Goal: Task Accomplishment & Management: Complete application form

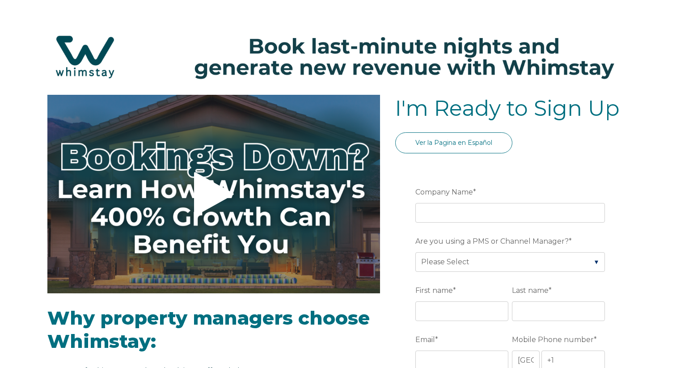
select select "US"
select select "Standard"
click at [483, 213] on input "Company Name *" at bounding box center [511, 213] width 190 height 20
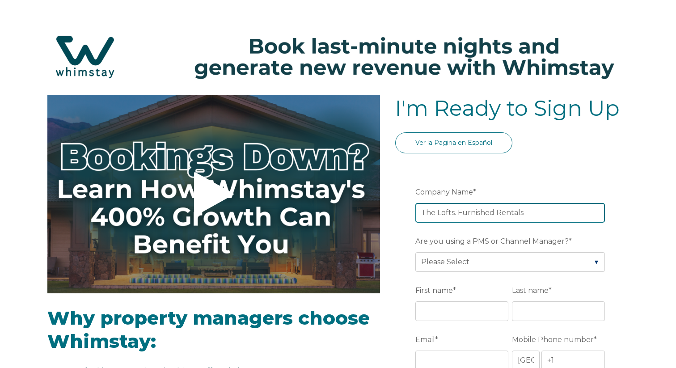
type input "The Lofts. Furnished Rentals"
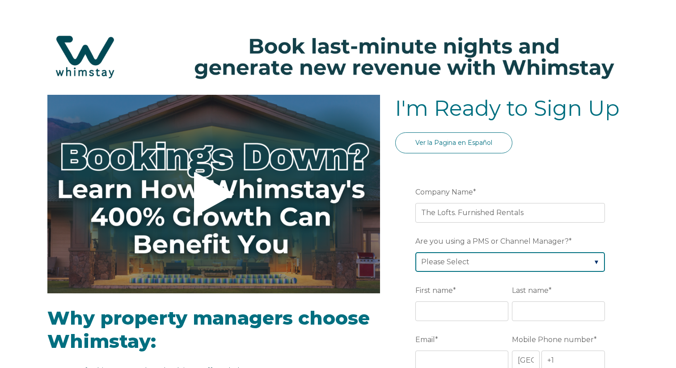
click at [500, 254] on select "Please Select Barefoot BookingPal Boost Brightside CiiRUS Escapia Guesty Hostaw…" at bounding box center [511, 262] width 190 height 20
select select "Hostaway"
click at [416, 252] on select "Please Select Barefoot BookingPal Boost Brightside CiiRUS Escapia Guesty Hostaw…" at bounding box center [511, 262] width 190 height 20
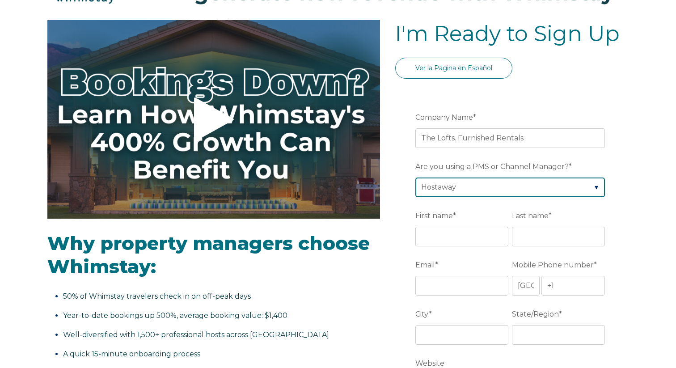
scroll to position [102, 0]
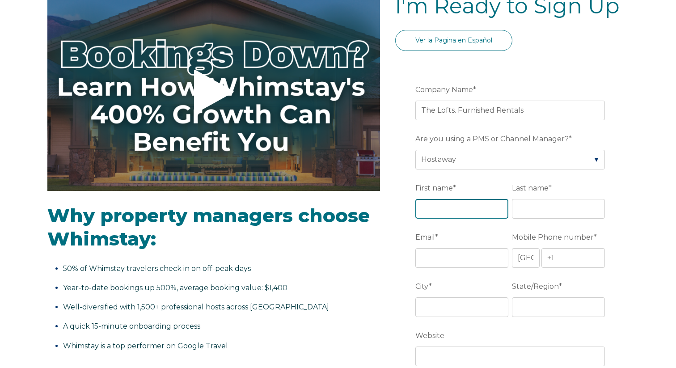
click at [454, 207] on input "First name *" at bounding box center [462, 209] width 93 height 20
type input "[PERSON_NAME]"
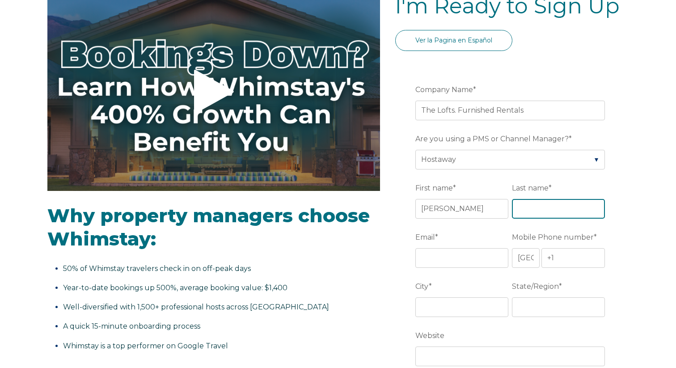
type input "[PERSON_NAME]"
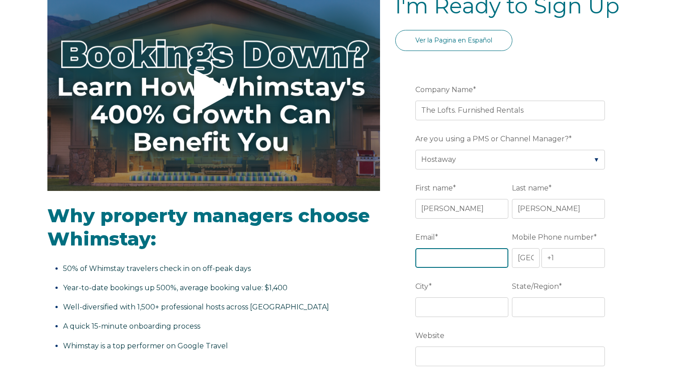
type input "[EMAIL_ADDRESS][DOMAIN_NAME]"
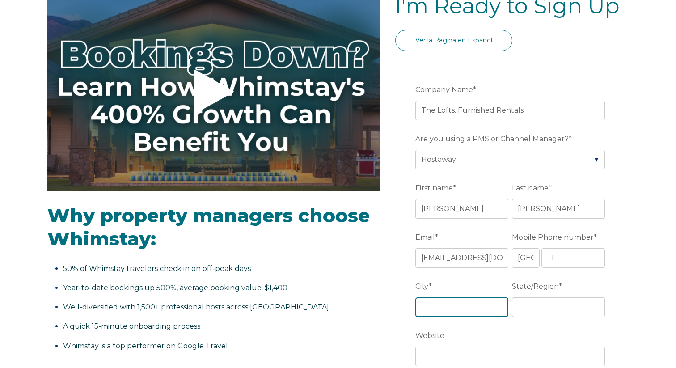
type input "[GEOGRAPHIC_DATA]"
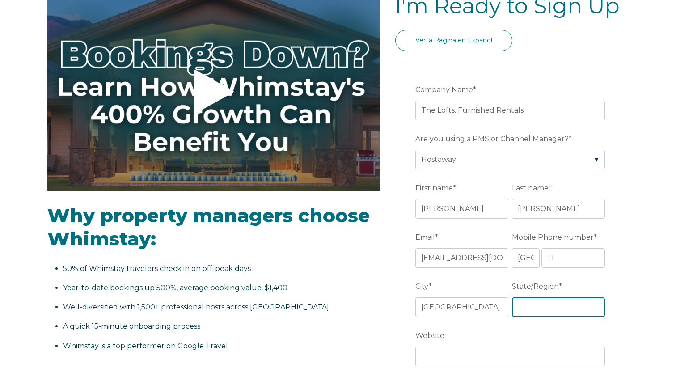
type input "NV"
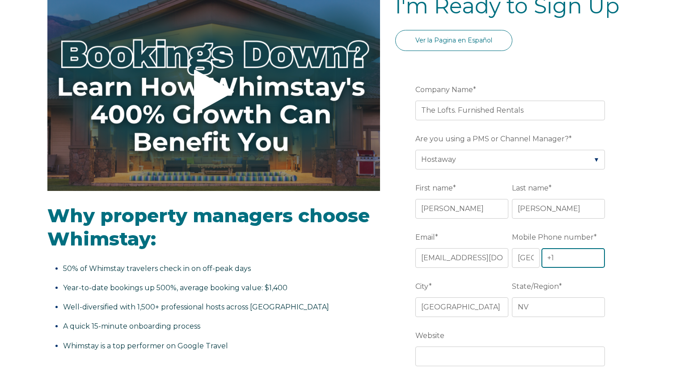
click at [578, 267] on input "+1" at bounding box center [574, 258] width 64 height 20
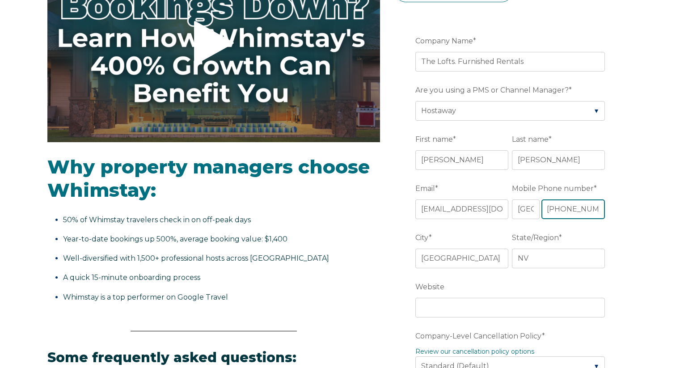
scroll to position [191, 0]
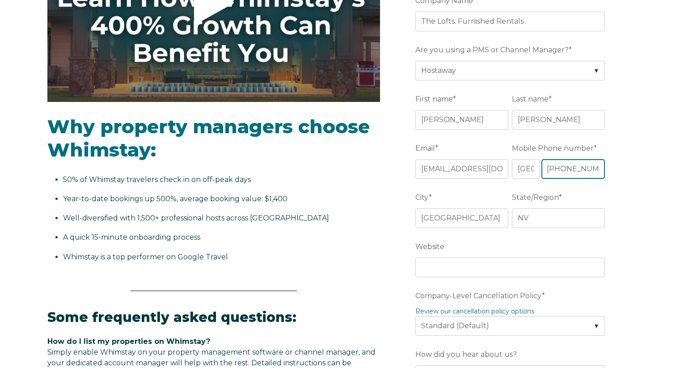
type input "[PHONE_NUMBER]"
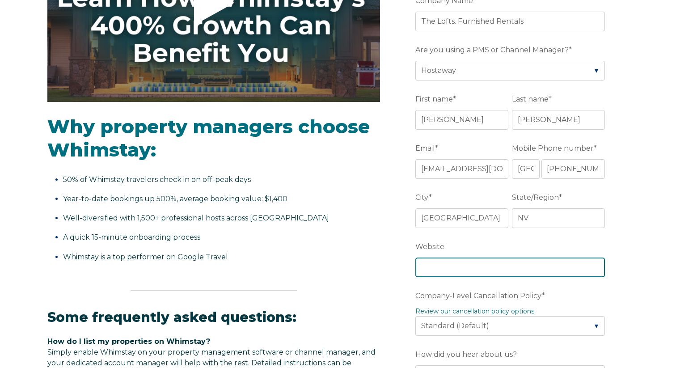
click at [458, 268] on input "Website" at bounding box center [511, 268] width 190 height 20
click at [467, 269] on input "Website" at bounding box center [511, 268] width 190 height 20
paste input "[URL][DOMAIN_NAME]"
type input "[URL][DOMAIN_NAME]"
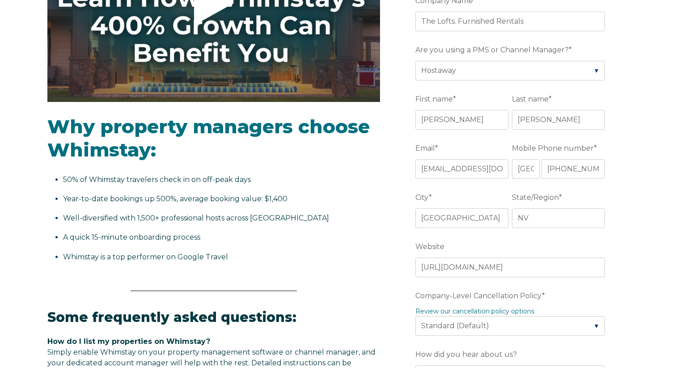
click at [599, 296] on label "Company-Level Cancellation Policy *" at bounding box center [512, 296] width 193 height 16
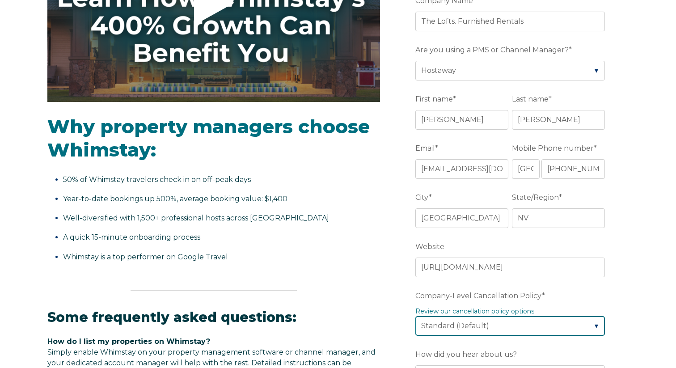
click at [599, 316] on select "Please Select Partial Standard (Default) Moderate Strict" at bounding box center [511, 326] width 190 height 20
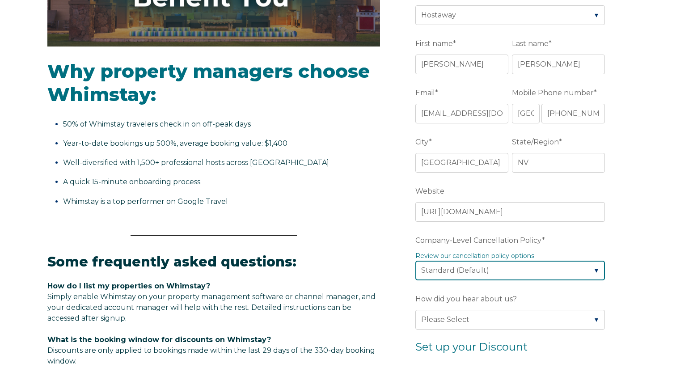
scroll to position [254, 0]
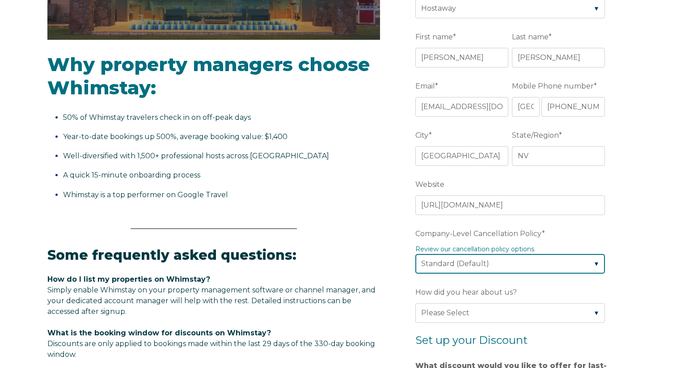
click at [538, 263] on select "Please Select Partial Standard (Default) Moderate Strict" at bounding box center [511, 264] width 190 height 20
select select "Moderate"
click at [416, 254] on select "Please Select Partial Standard (Default) Moderate Strict" at bounding box center [511, 264] width 190 height 20
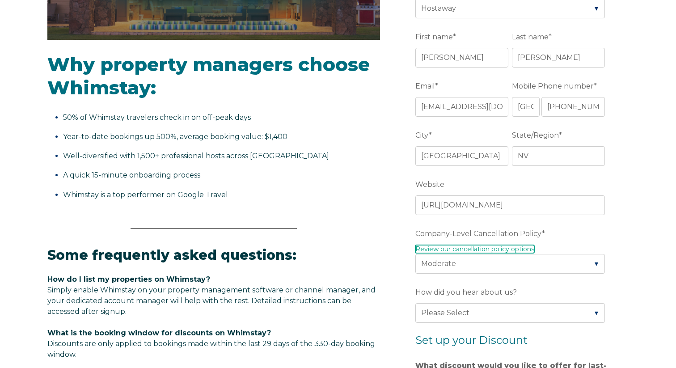
click at [509, 247] on link "Review our cancellation policy options" at bounding box center [475, 249] width 119 height 8
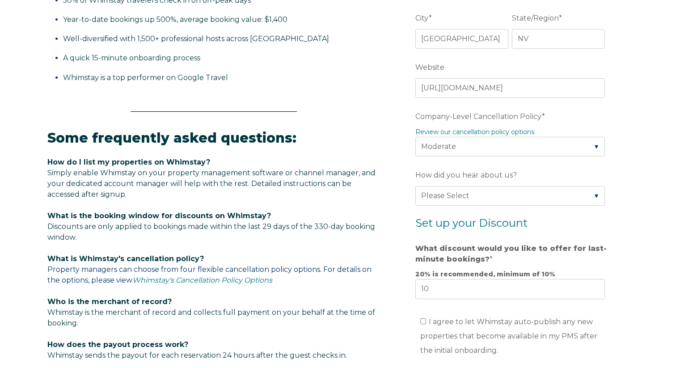
scroll to position [376, 0]
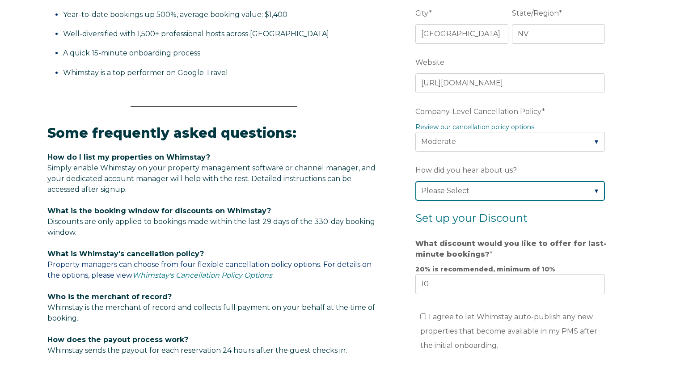
click at [497, 192] on select "Please Select Found Whimstay through a Google search Direct outreach from a Whi…" at bounding box center [511, 191] width 190 height 20
select select "Google Search"
click at [416, 181] on select "Please Select Found Whimstay through a Google search Direct outreach from a Whi…" at bounding box center [511, 191] width 190 height 20
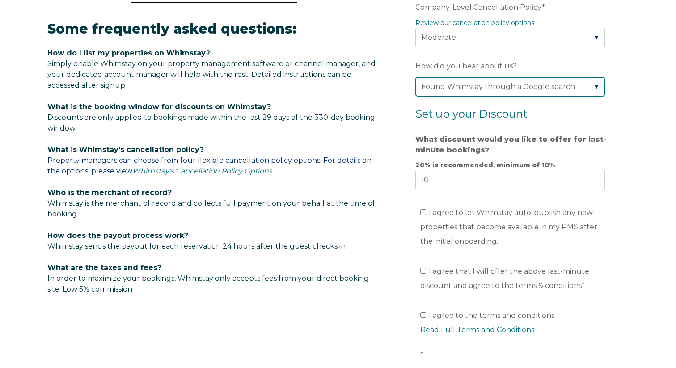
scroll to position [484, 0]
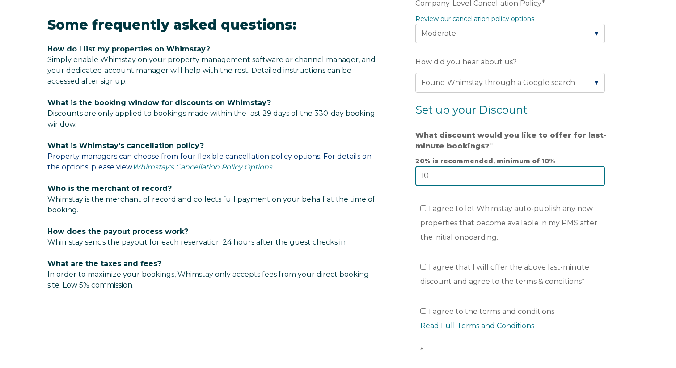
click at [439, 175] on input "10" at bounding box center [511, 176] width 190 height 20
click at [421, 208] on input "I agree to let Whimstay auto-publish any new properties that become available i…" at bounding box center [423, 208] width 6 height 6
checkbox input "true"
click at [424, 267] on input "I agree that I will offer the above last-minute discount and agree to the terms…" at bounding box center [423, 267] width 6 height 6
checkbox input "true"
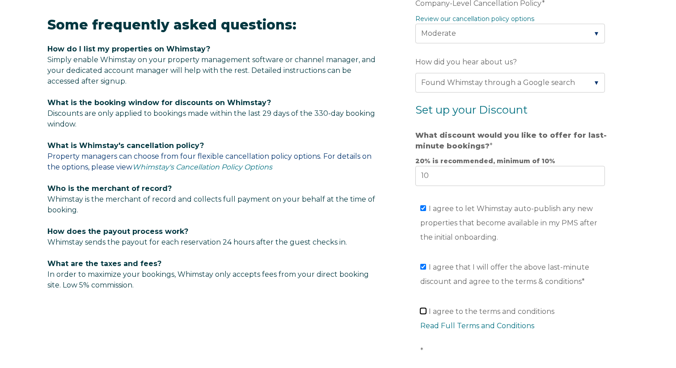
click at [425, 311] on input "I agree to the terms and conditions Read Full Terms and Conditions *" at bounding box center [423, 311] width 6 height 6
checkbox input "true"
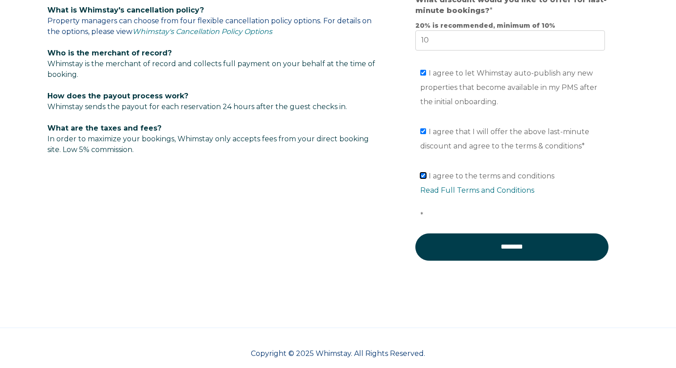
scroll to position [632, 0]
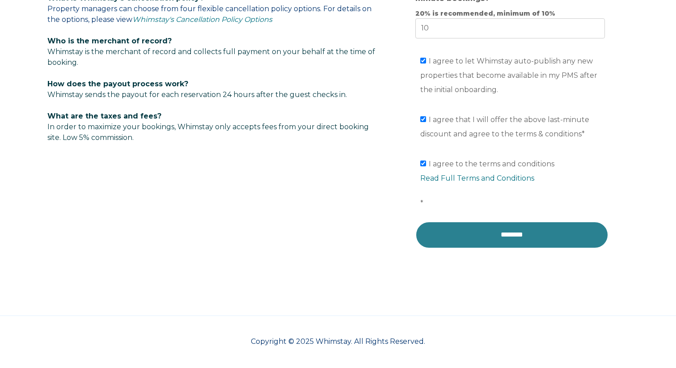
click at [531, 237] on input "********" at bounding box center [512, 234] width 193 height 27
